Goal: Communication & Community: Answer question/provide support

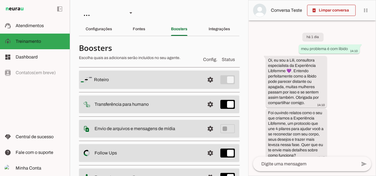
scroll to position [447, 0]
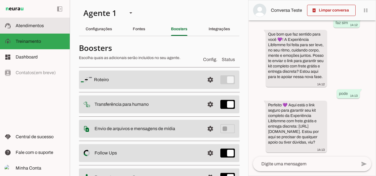
click at [29, 23] on span "Atendimentos" at bounding box center [30, 25] width 28 height 5
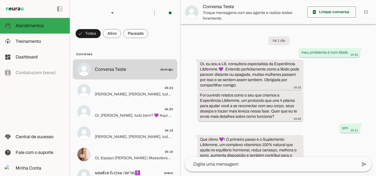
scroll to position [254, 0]
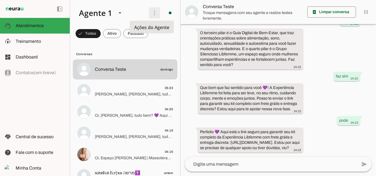
click at [152, 13] on span at bounding box center [154, 12] width 13 height 13
click at [0, 0] on slot "Ativar chats em massa" at bounding box center [0, 0] width 0 height 0
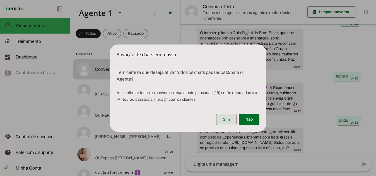
click at [225, 120] on span at bounding box center [226, 119] width 20 height 13
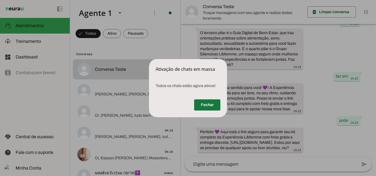
click at [215, 103] on span at bounding box center [207, 104] width 26 height 13
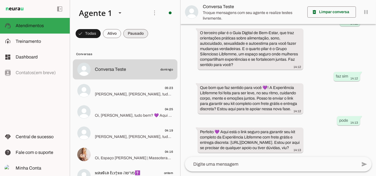
click at [101, 34] on span at bounding box center [88, 33] width 25 height 13
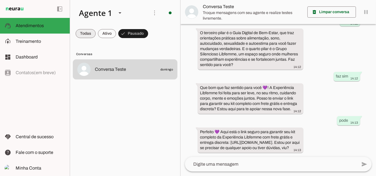
click at [87, 35] on span at bounding box center [86, 33] width 20 height 13
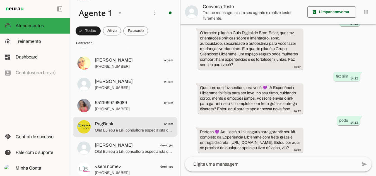
scroll to position [2814, 0]
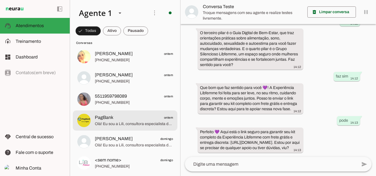
click at [106, 122] on span "Olá! Eu sou a Lili, consultora especialista da Experiência Libfemme 💜. A Libfem…" at bounding box center [134, 124] width 78 height 6
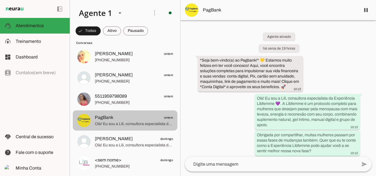
drag, startPoint x: 106, startPoint y: 122, endPoint x: 65, endPoint y: 107, distance: 43.7
click at [65, 107] on div "left_panel_open left_panel_close" at bounding box center [35, 88] width 70 height 176
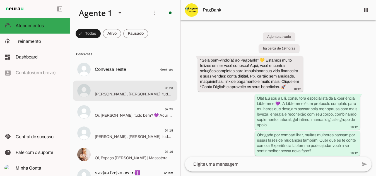
click at [136, 94] on span "[PERSON_NAME], [PERSON_NAME], tudo bem? 💜 Aqui é a Ana, da equipe Libfemme. Vi …" at bounding box center [134, 94] width 78 height 6
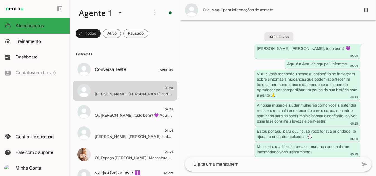
scroll to position [40, 0]
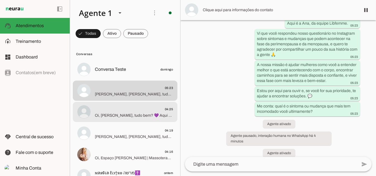
click at [116, 73] on div at bounding box center [134, 69] width 78 height 8
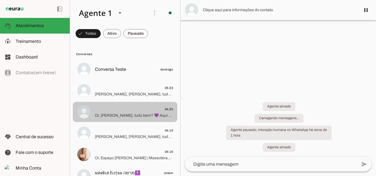
scroll to position [40, 0]
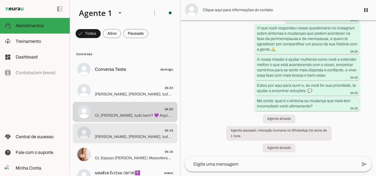
click at [119, 135] on span "[PERSON_NAME], [PERSON_NAME], tudo bem? 💜 Aqui é a Ana, da equipe Libfemme. Vi …" at bounding box center [134, 136] width 78 height 6
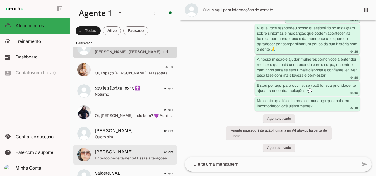
scroll to position [84, 0]
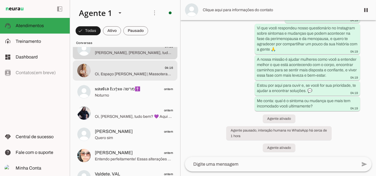
click at [135, 76] on span "Oi, Espaço [PERSON_NAME] | Massoterapia em [GEOGRAPHIC_DATA], tudo bem? 💜 Aqui …" at bounding box center [134, 74] width 78 height 6
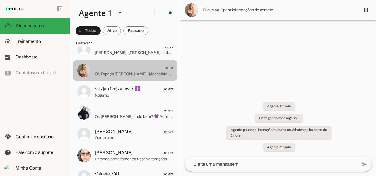
scroll to position [46, 0]
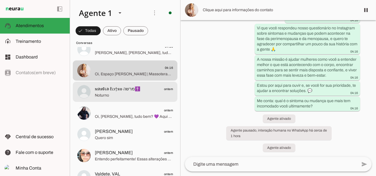
click at [112, 93] on span "Noturno" at bounding box center [134, 95] width 78 height 6
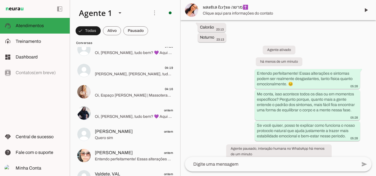
scroll to position [168, 0]
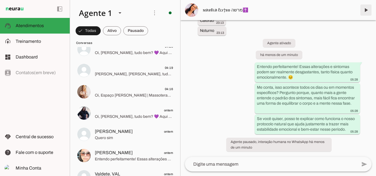
click at [365, 9] on span at bounding box center [366, 9] width 13 height 13
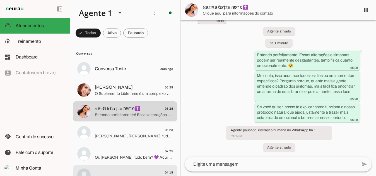
scroll to position [0, 0]
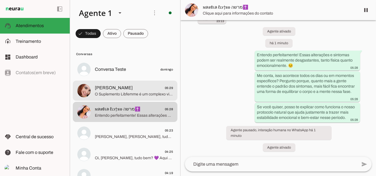
click at [127, 90] on span "[PERSON_NAME]" at bounding box center [114, 87] width 38 height 7
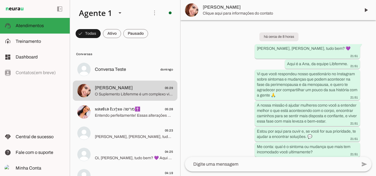
scroll to position [334, 0]
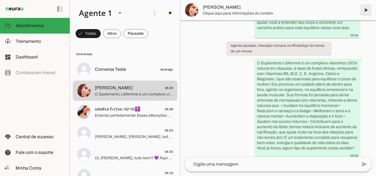
click at [367, 11] on span at bounding box center [366, 9] width 13 height 13
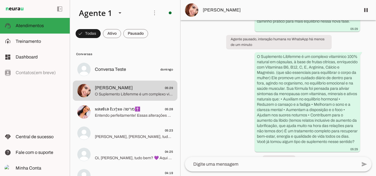
scroll to position [347, 0]
